Goal: Transaction & Acquisition: Purchase product/service

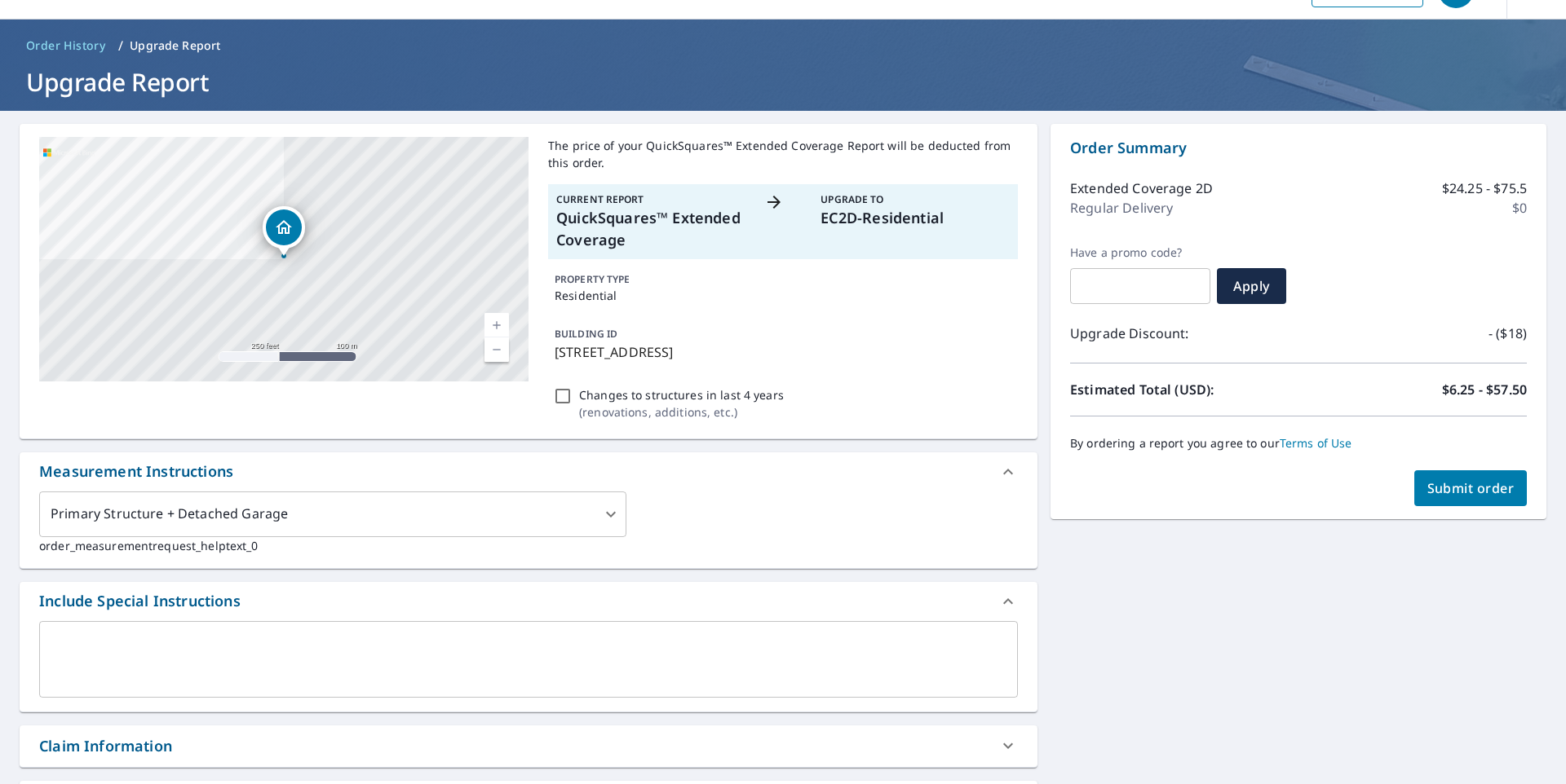
scroll to position [39, 0]
click at [1452, 488] on span "Submit order" at bounding box center [1471, 489] width 87 height 18
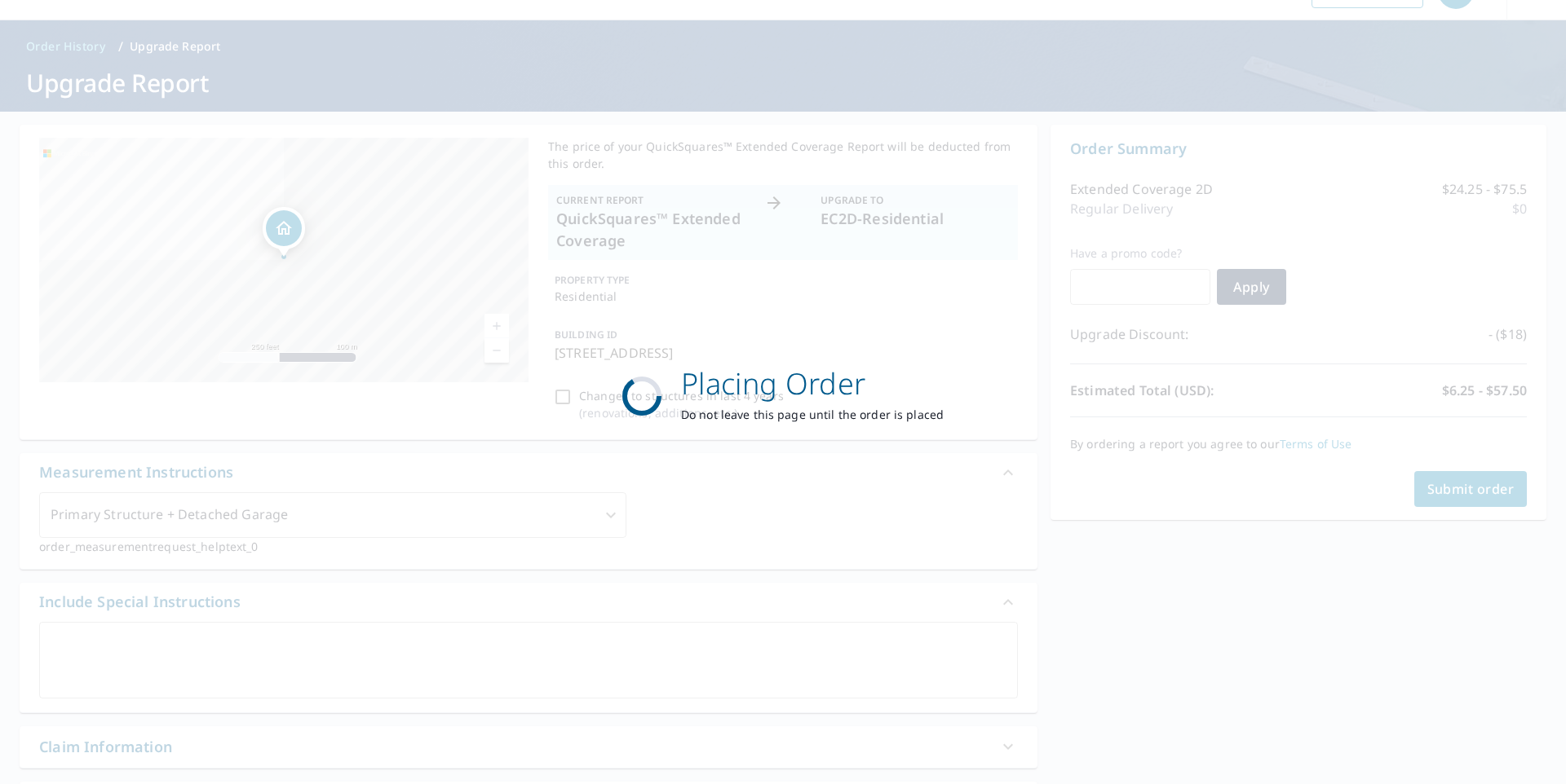
scroll to position [0, 0]
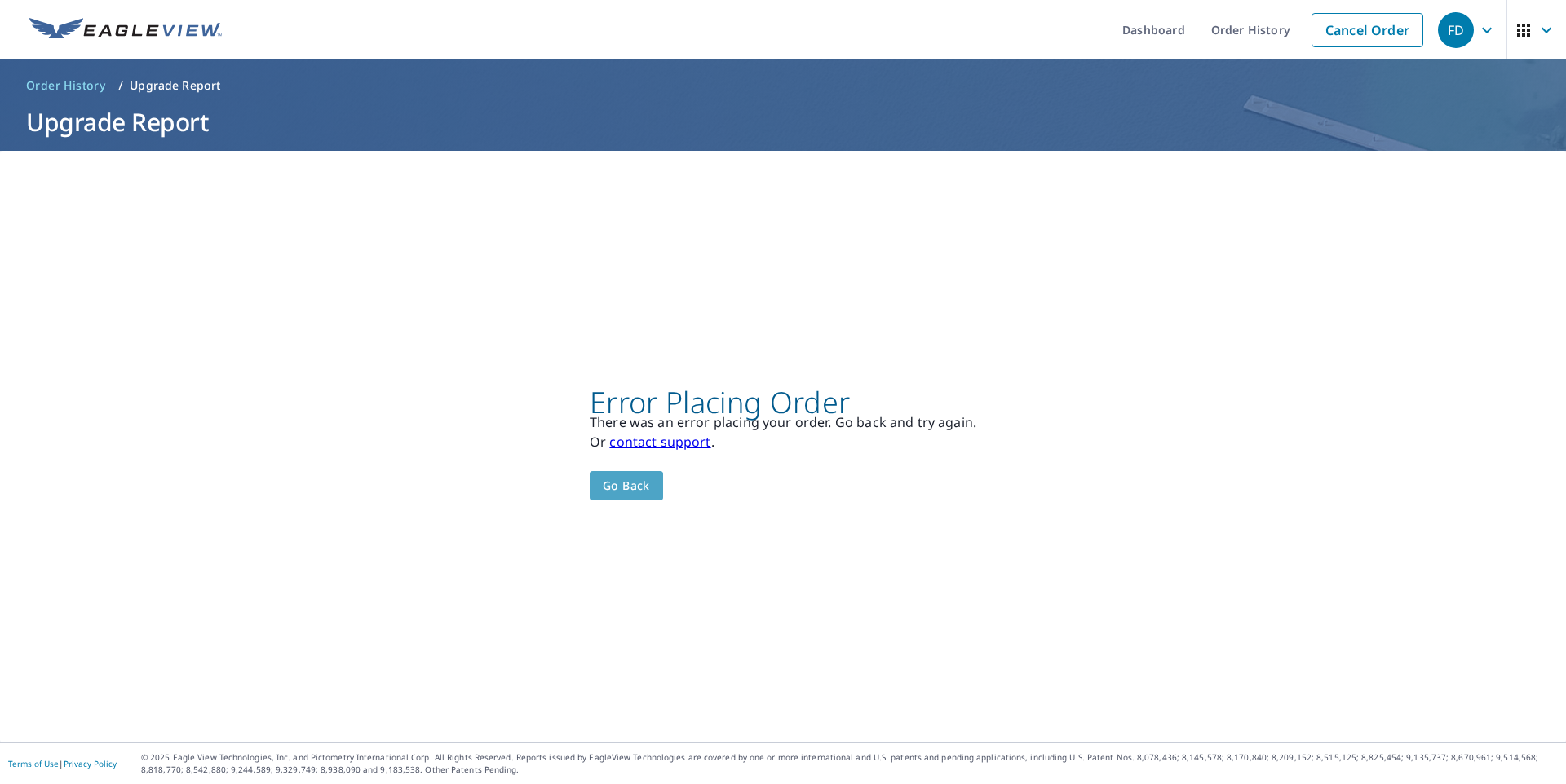
click at [638, 483] on span "Go back" at bounding box center [626, 486] width 47 height 20
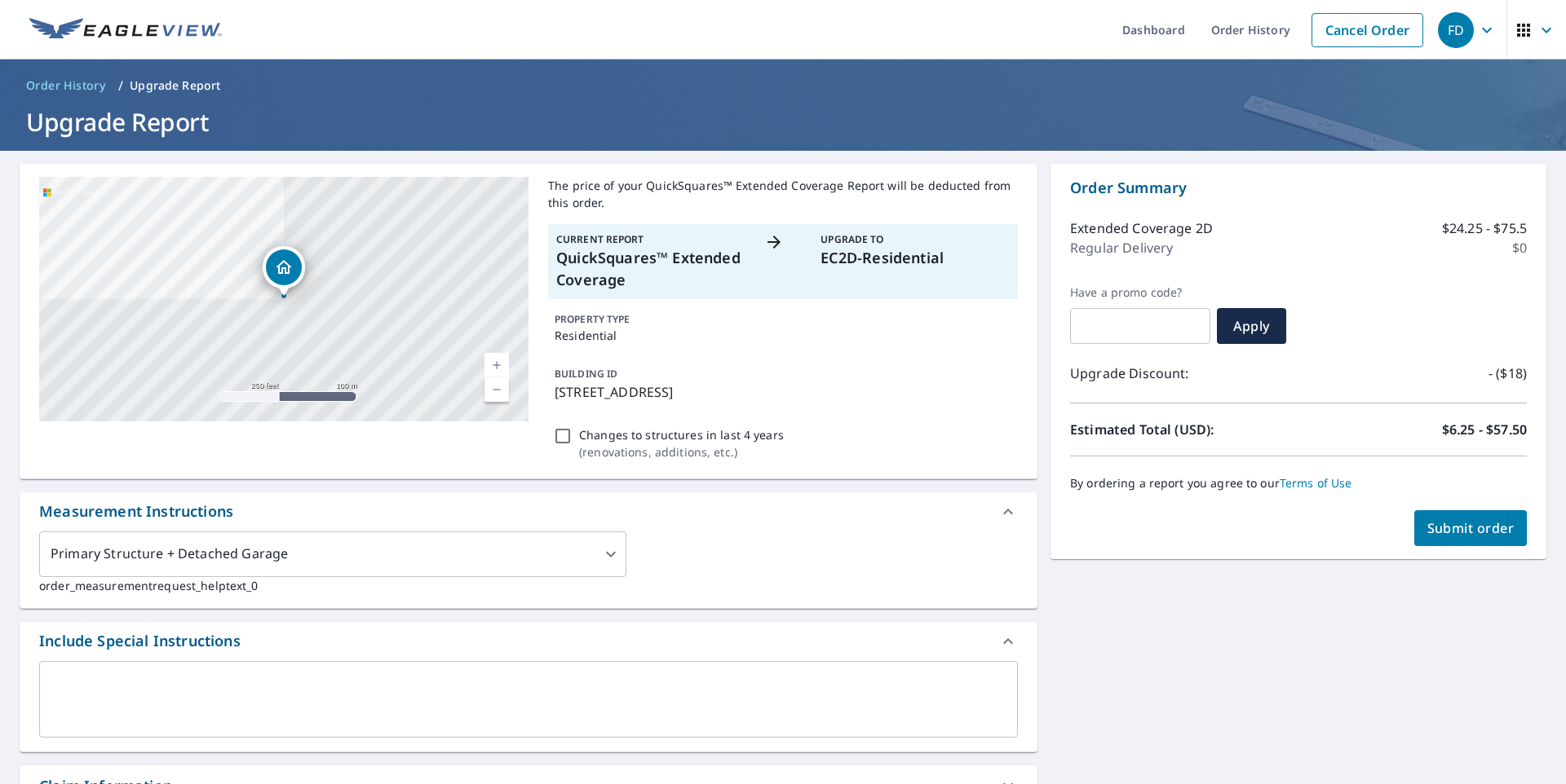
click at [1454, 534] on span "Submit order" at bounding box center [1471, 528] width 87 height 18
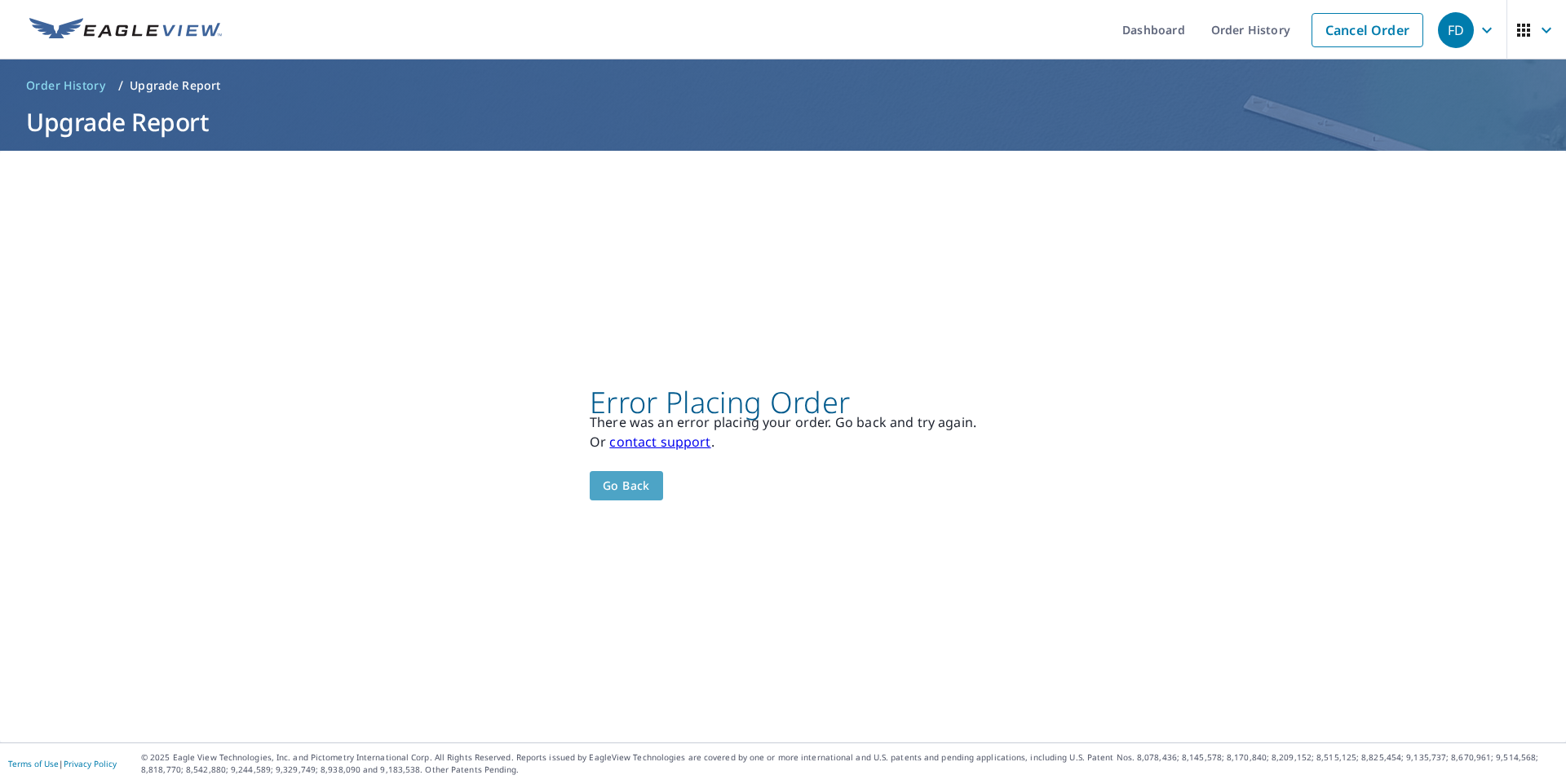
click at [621, 487] on span "Go back" at bounding box center [626, 486] width 47 height 20
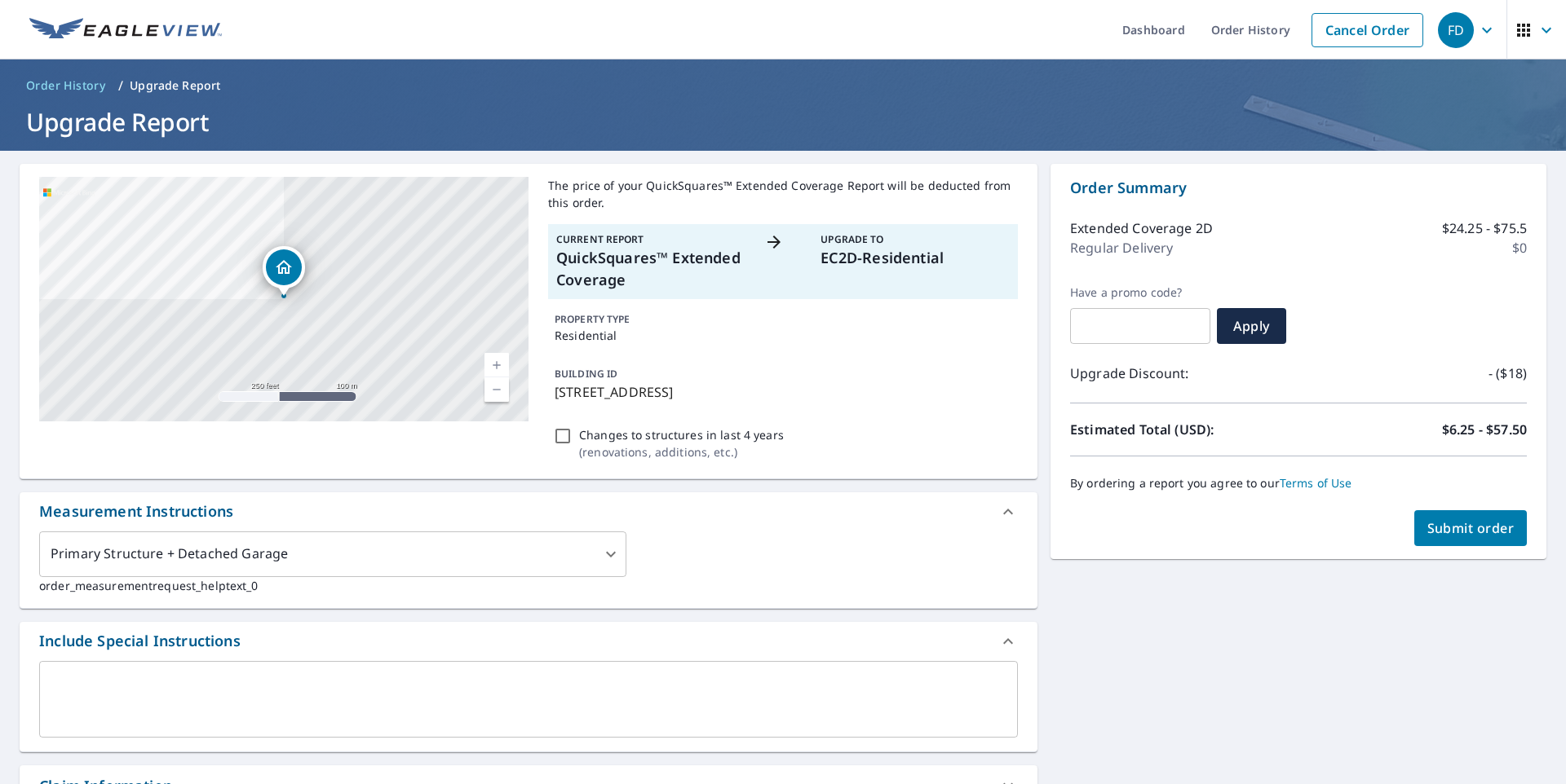
click at [1439, 530] on span "Submit order" at bounding box center [1471, 528] width 87 height 18
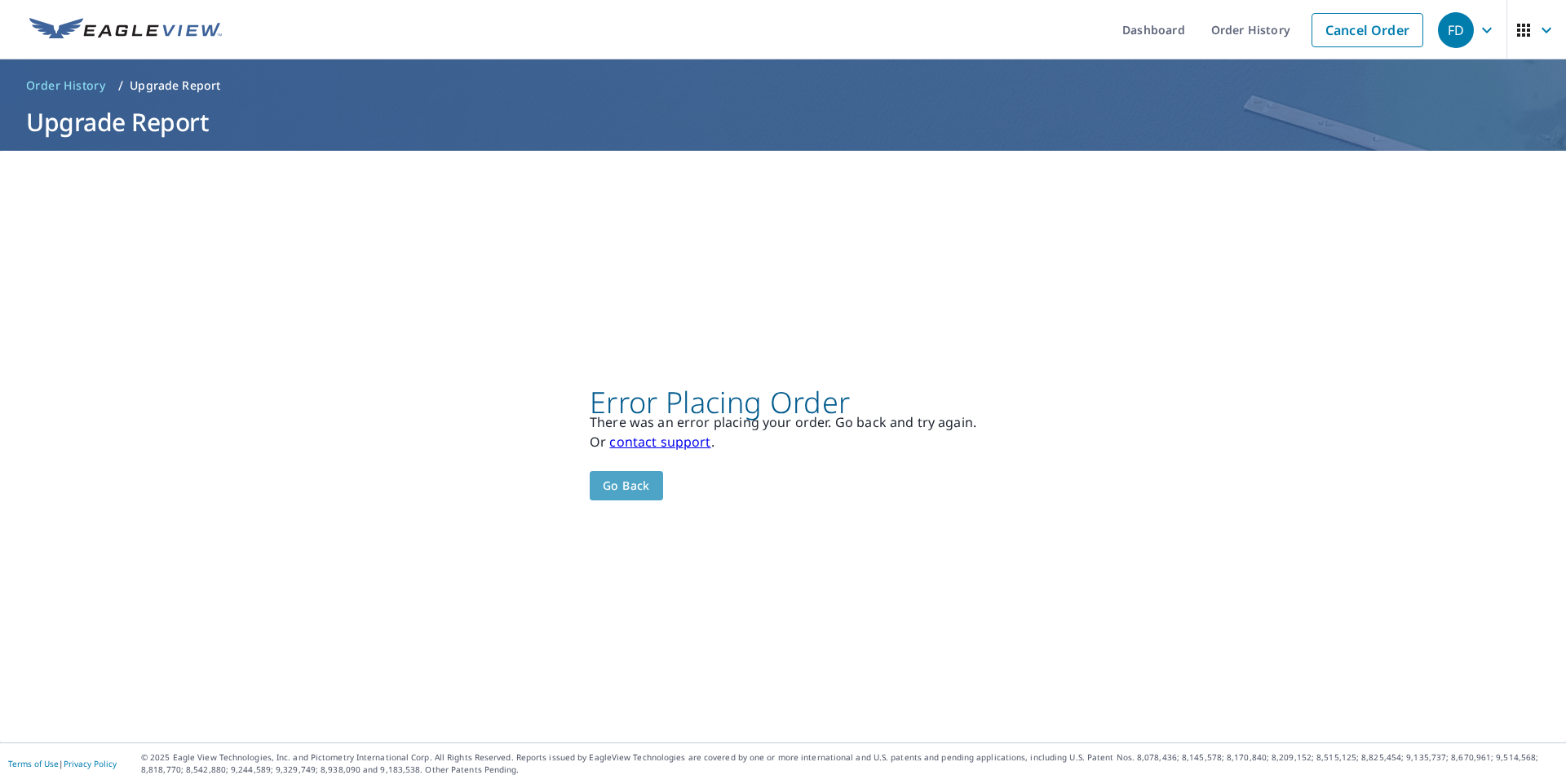
click at [638, 493] on span "Go back" at bounding box center [626, 486] width 47 height 20
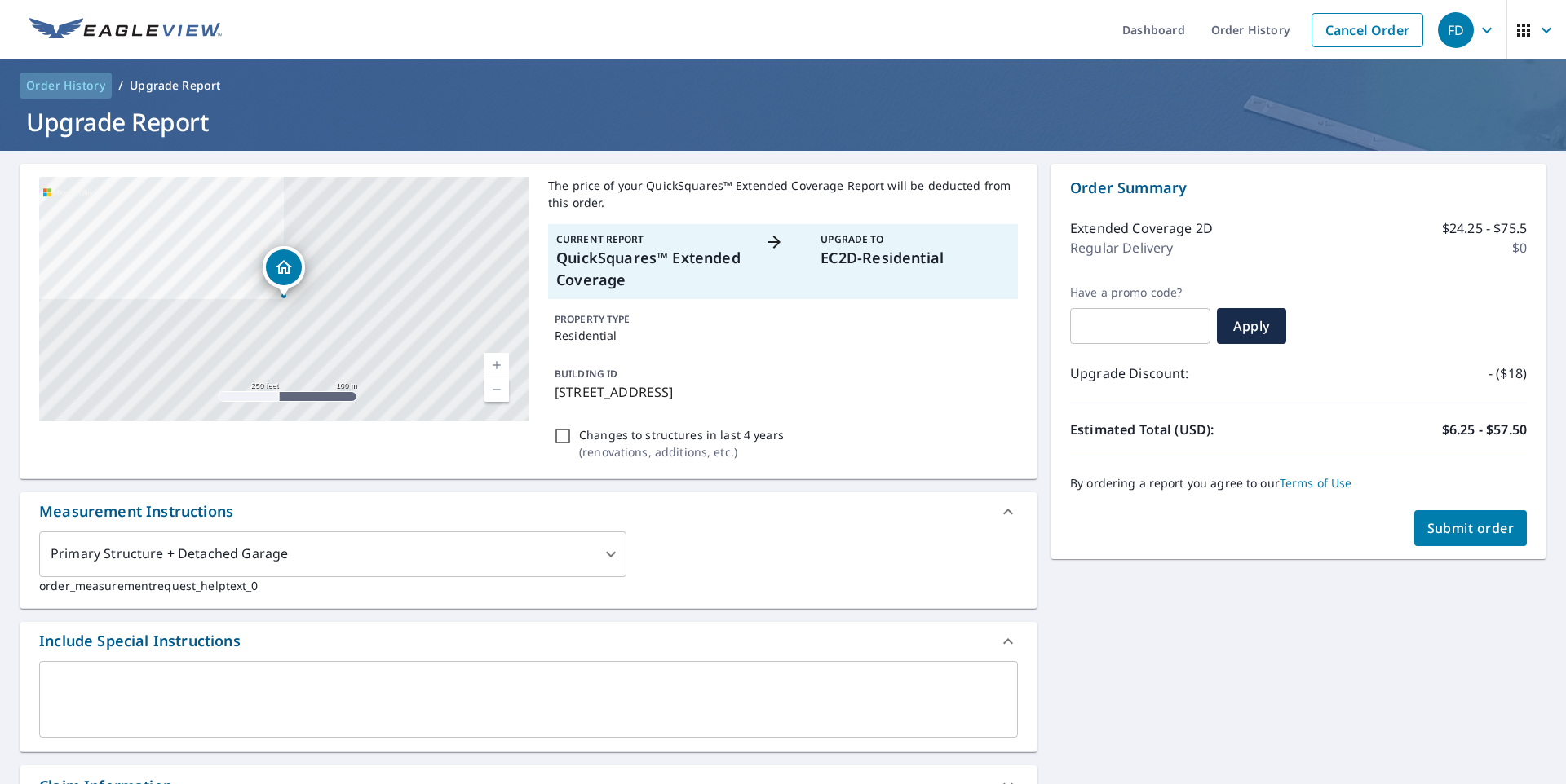
click at [81, 88] on span "Order History" at bounding box center [65, 86] width 79 height 16
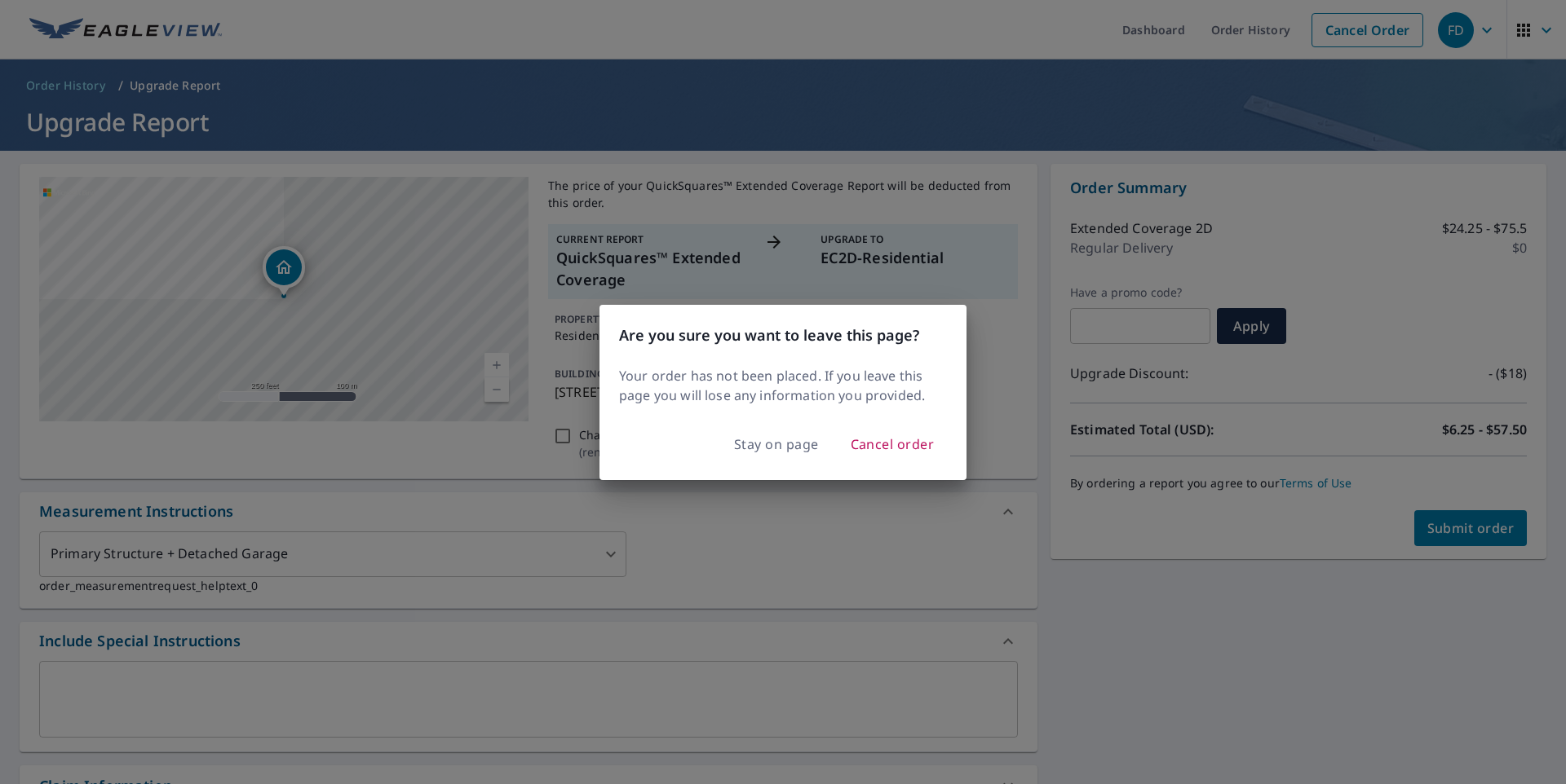
click at [769, 447] on span "Stay on page" at bounding box center [777, 445] width 85 height 23
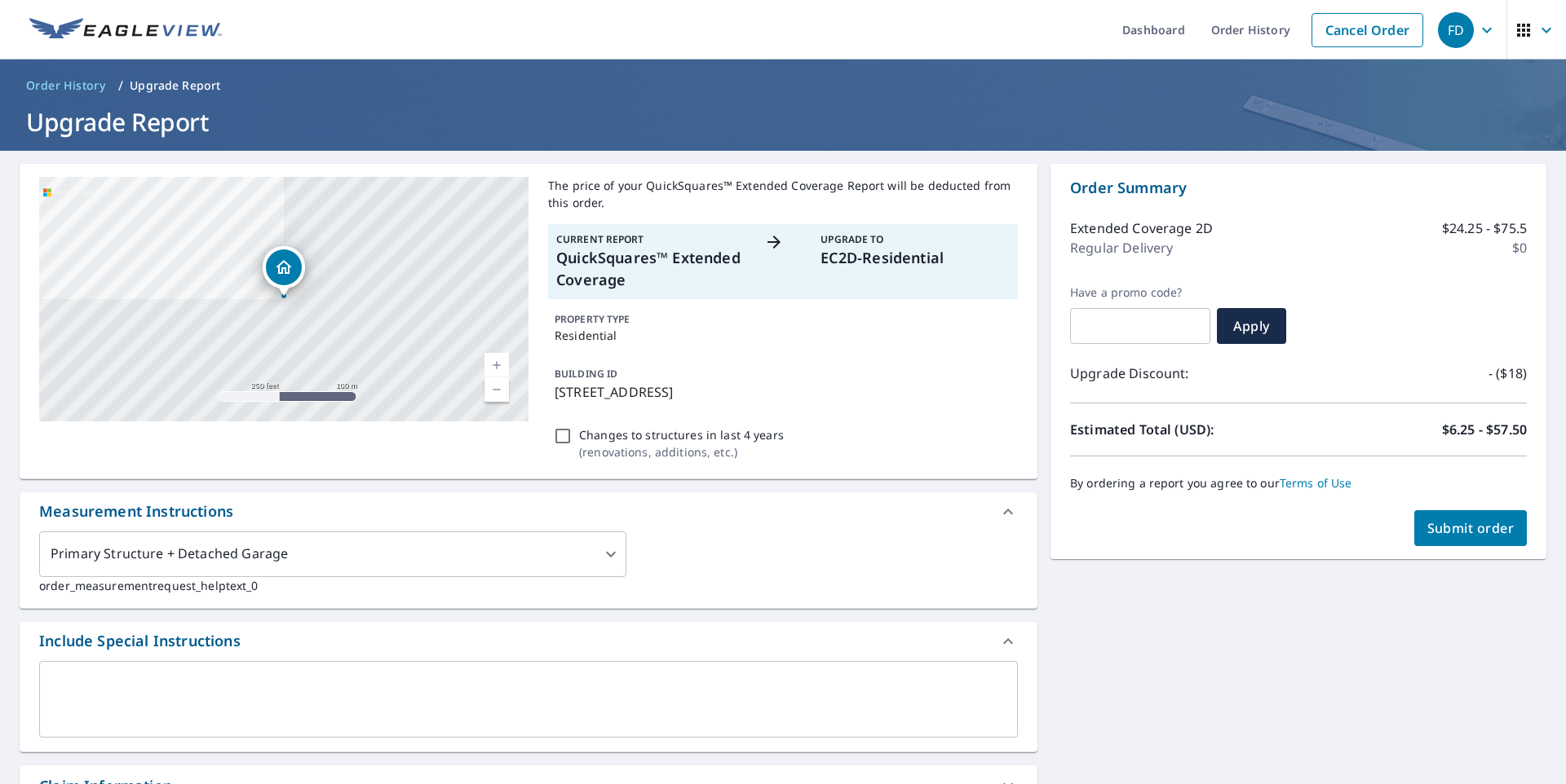
click at [1446, 530] on span "Submit order" at bounding box center [1471, 528] width 87 height 18
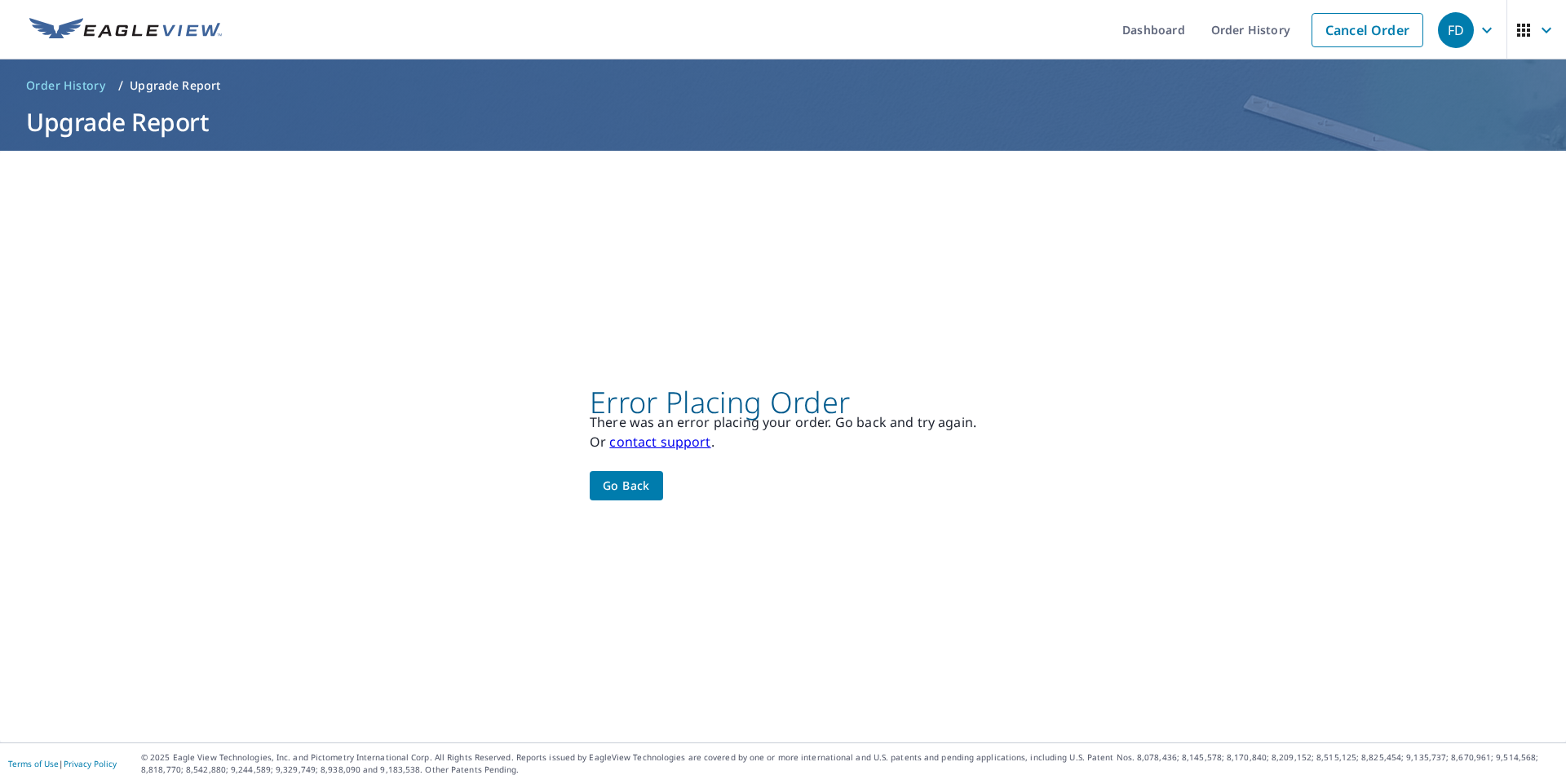
click at [671, 443] on link "contact support" at bounding box center [659, 442] width 101 height 18
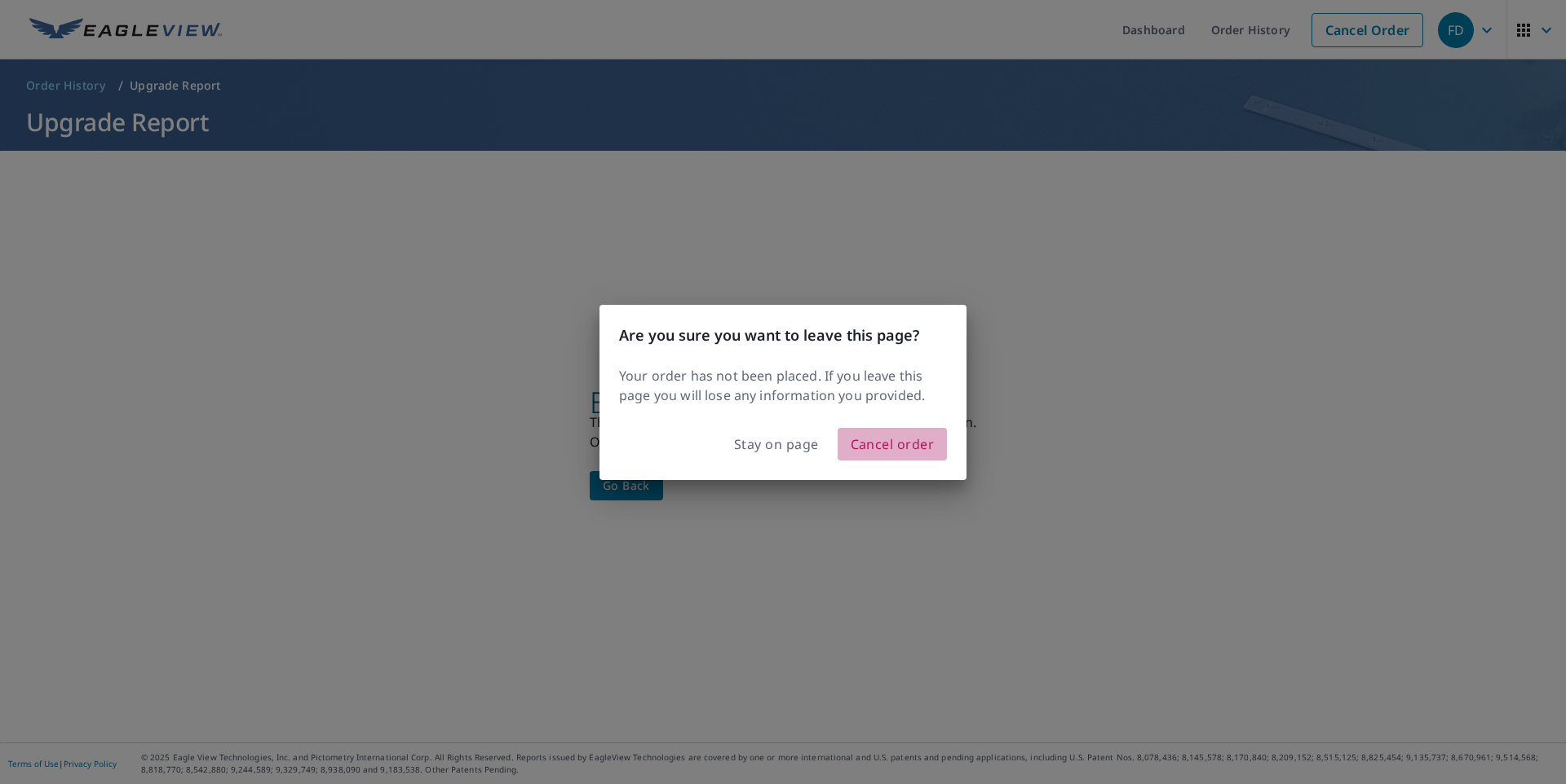
click at [875, 443] on span "Cancel order" at bounding box center [892, 445] width 84 height 23
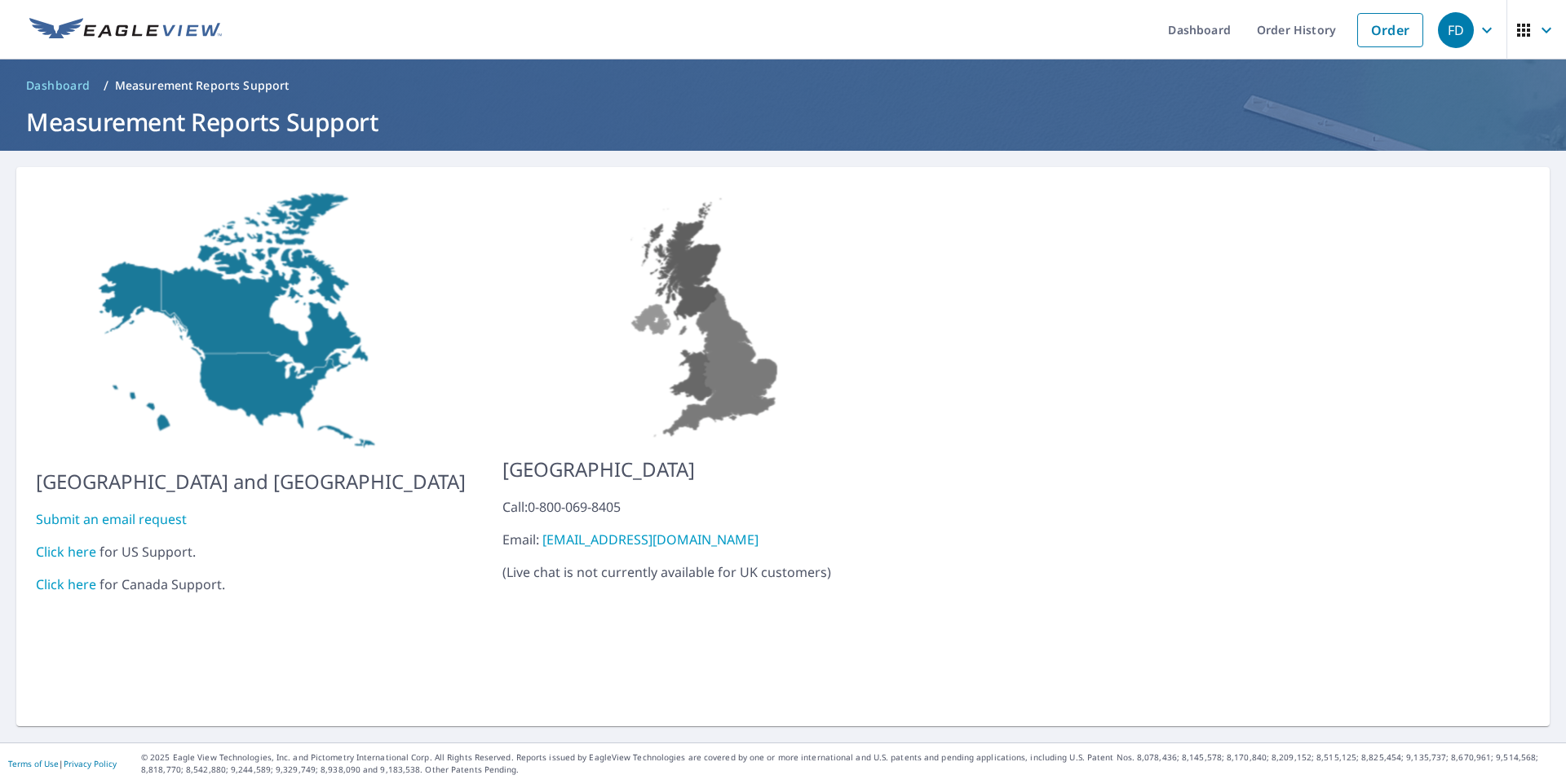
click at [54, 543] on link "Click here" at bounding box center [65, 551] width 61 height 18
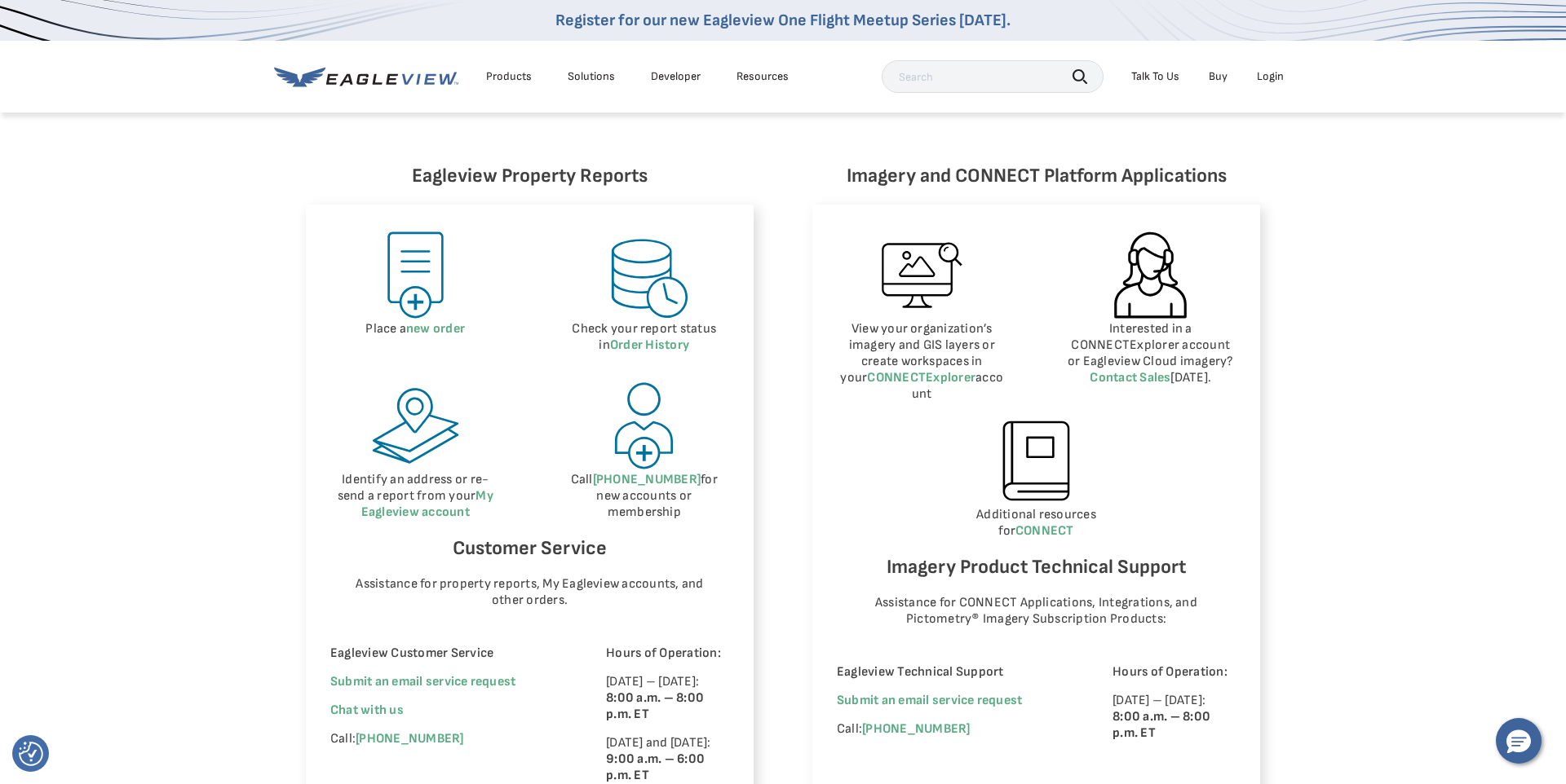
scroll to position [692, 0]
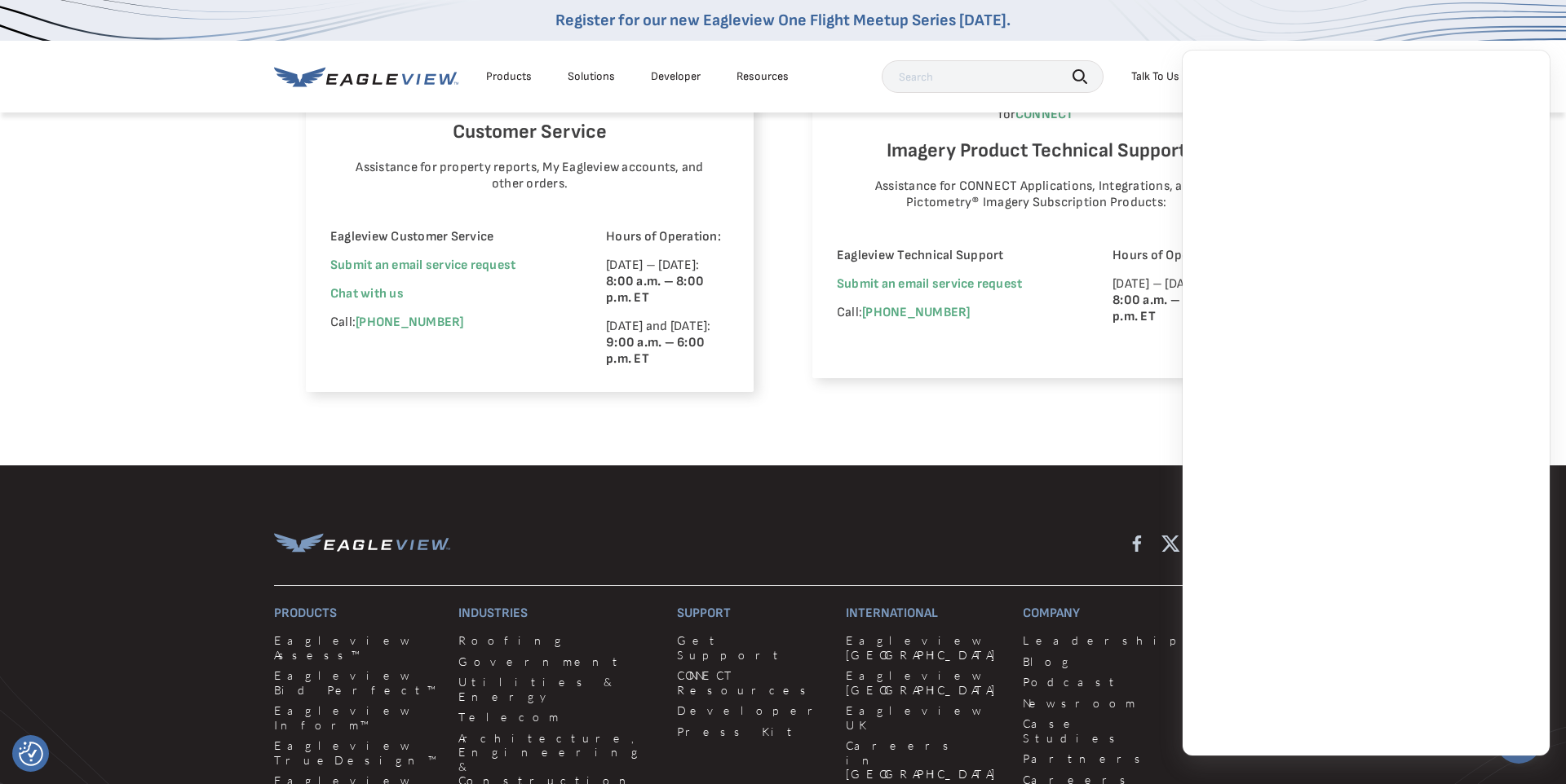
scroll to position [1137, 0]
